Goal: Task Accomplishment & Management: Complete application form

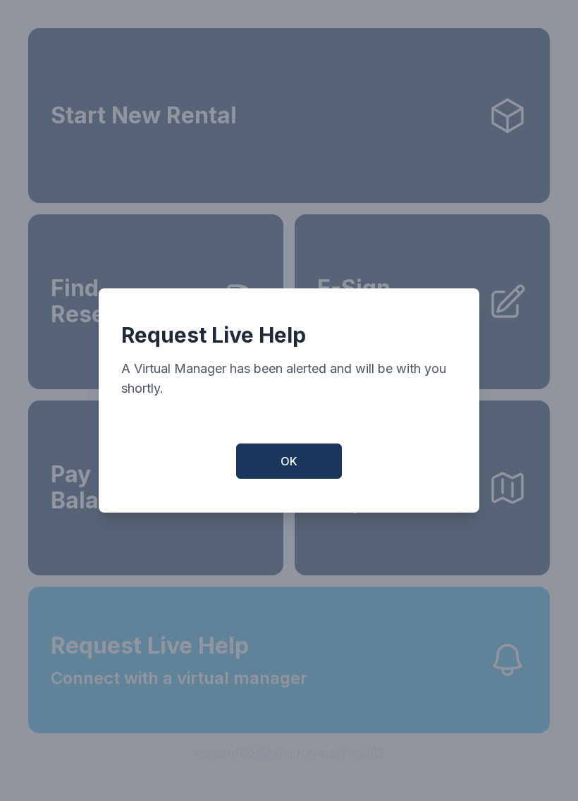
click at [318, 479] on button "OK" at bounding box center [289, 461] width 106 height 35
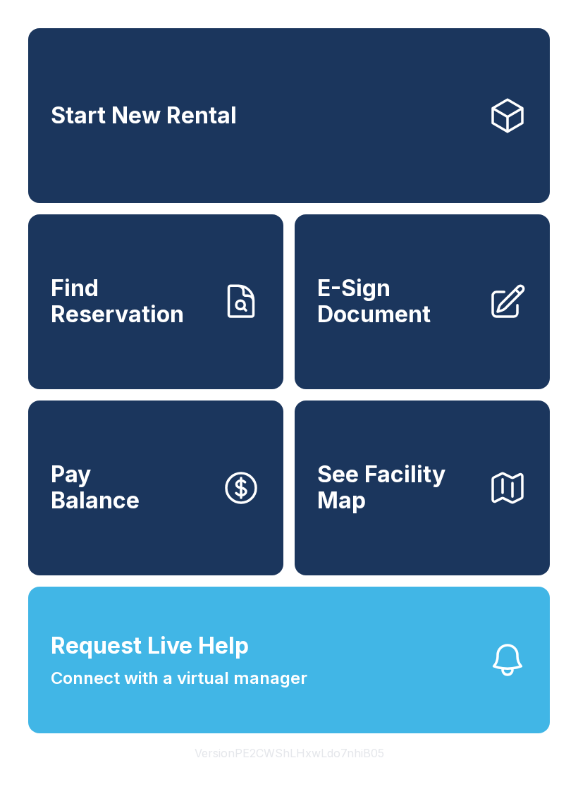
click at [425, 327] on span "E-Sign Document" at bounding box center [396, 301] width 159 height 51
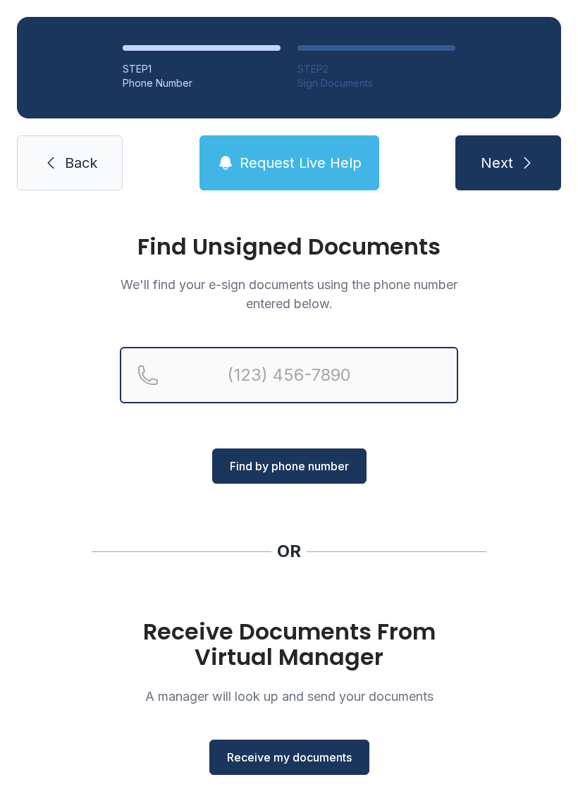
click at [333, 384] on input "Reservation phone number" at bounding box center [289, 375] width 339 height 56
type input "[PHONE_NUMBER]"
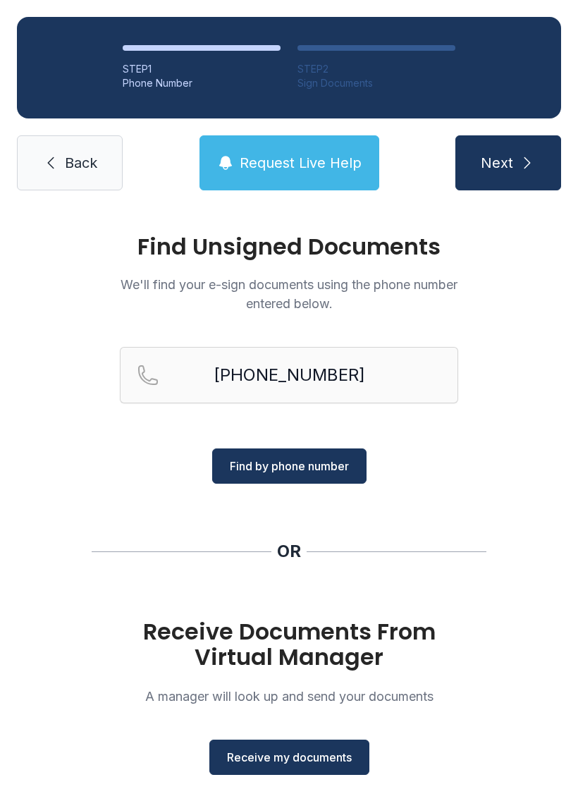
click at [317, 468] on span "Find by phone number" at bounding box center [289, 466] width 119 height 17
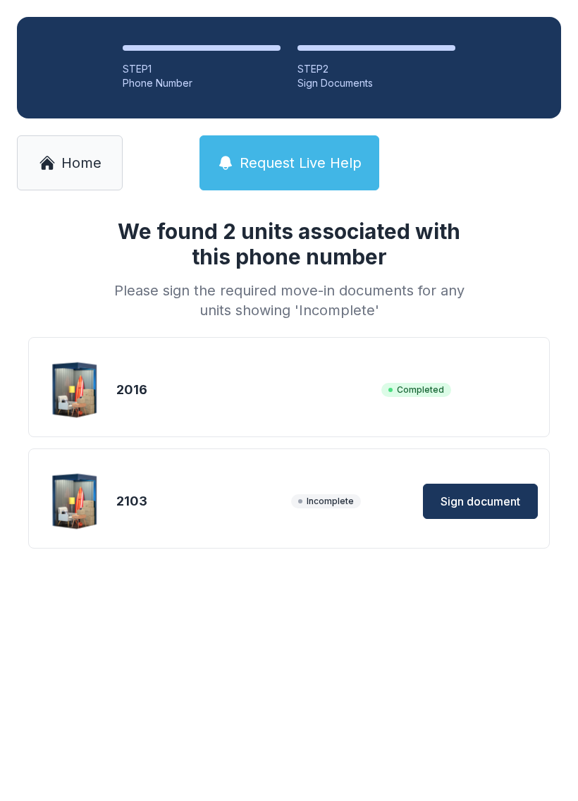
click at [477, 516] on button "Sign document" at bounding box center [480, 501] width 115 height 35
click at [484, 502] on span "Sign document" at bounding box center [481, 501] width 80 height 17
click at [58, 181] on link "Home" at bounding box center [70, 162] width 106 height 55
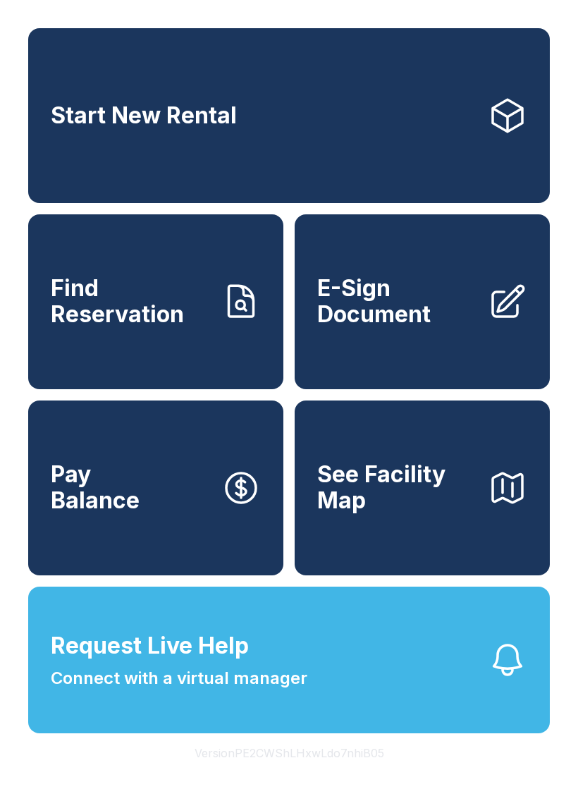
click at [373, 307] on span "E-Sign Document" at bounding box center [396, 301] width 159 height 51
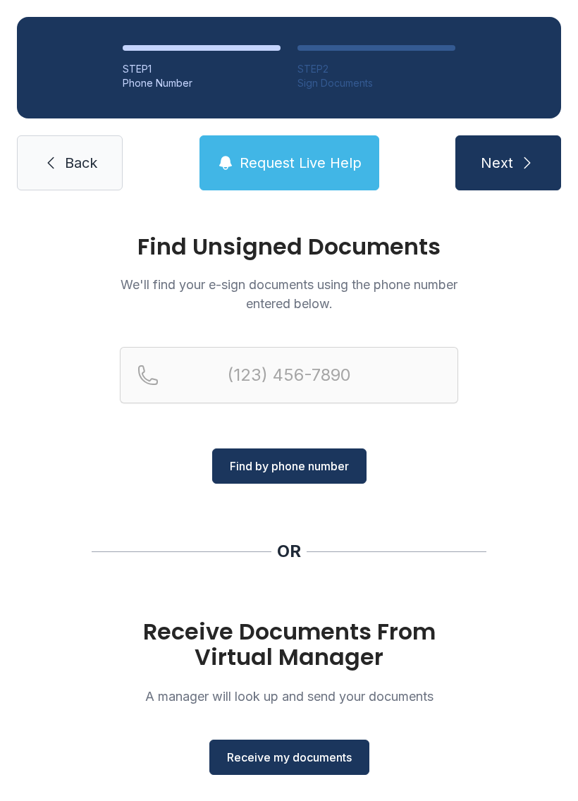
click at [269, 752] on span "Receive my documents" at bounding box center [289, 757] width 125 height 17
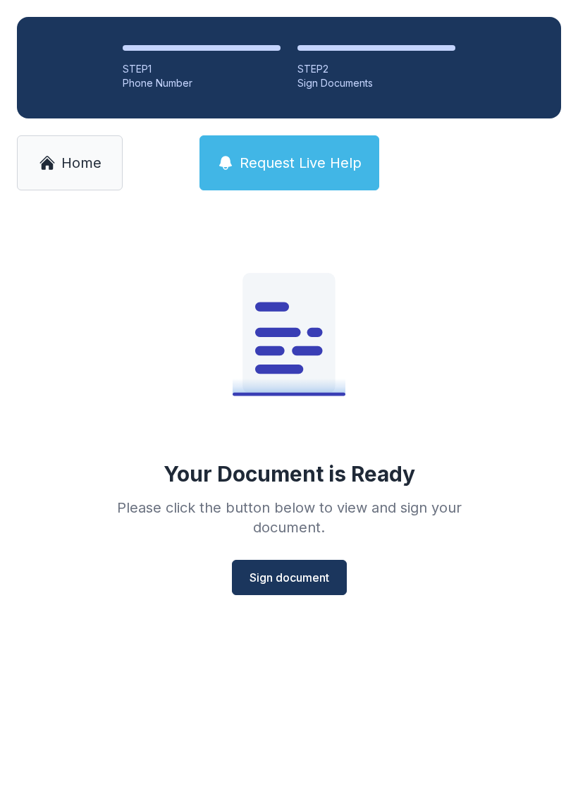
click at [319, 579] on span "Sign document" at bounding box center [290, 577] width 80 height 17
click at [37, 152] on link "Home" at bounding box center [70, 162] width 106 height 55
